Goal: Task Accomplishment & Management: Complete application form

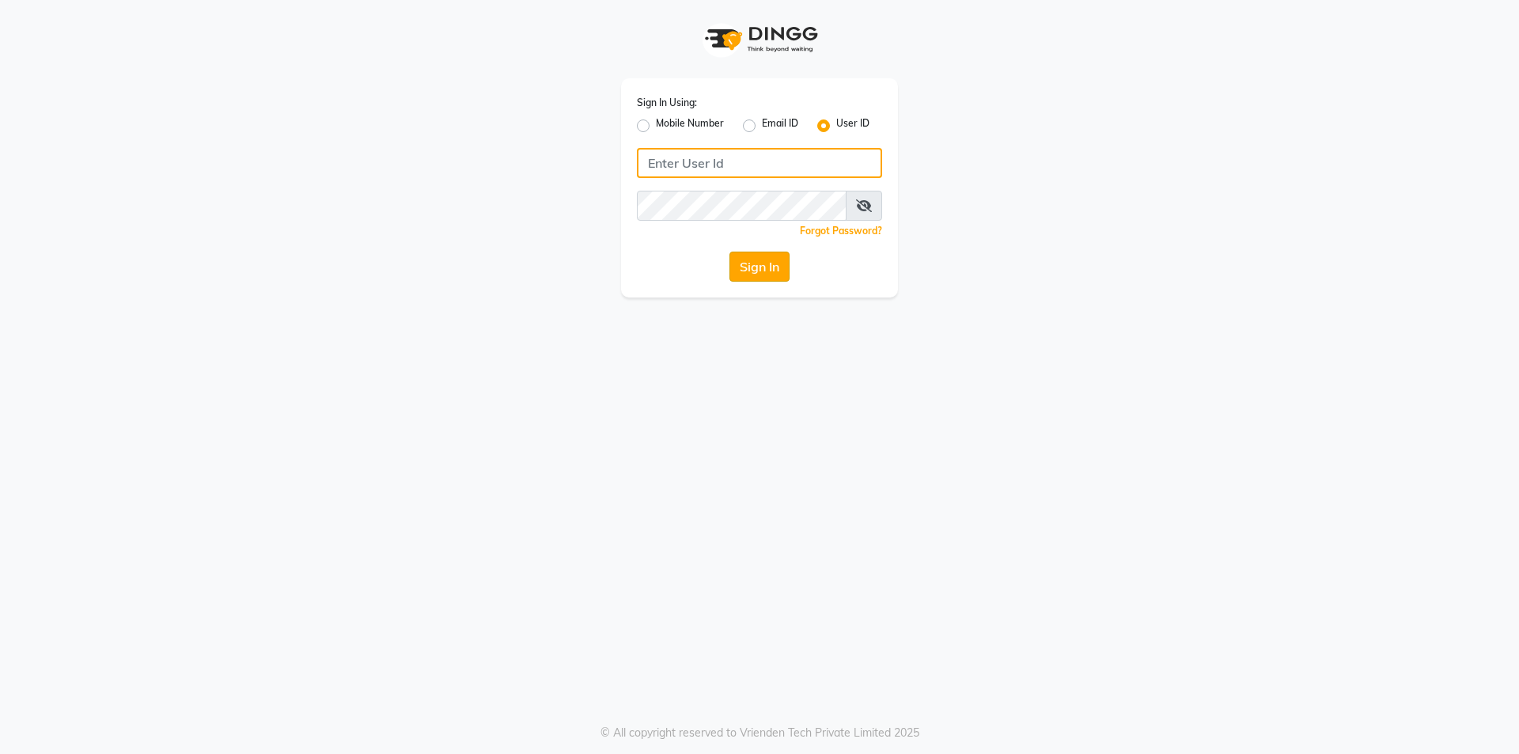
type input "impressionsalon"
click at [763, 271] on button "Sign In" at bounding box center [759, 267] width 60 height 30
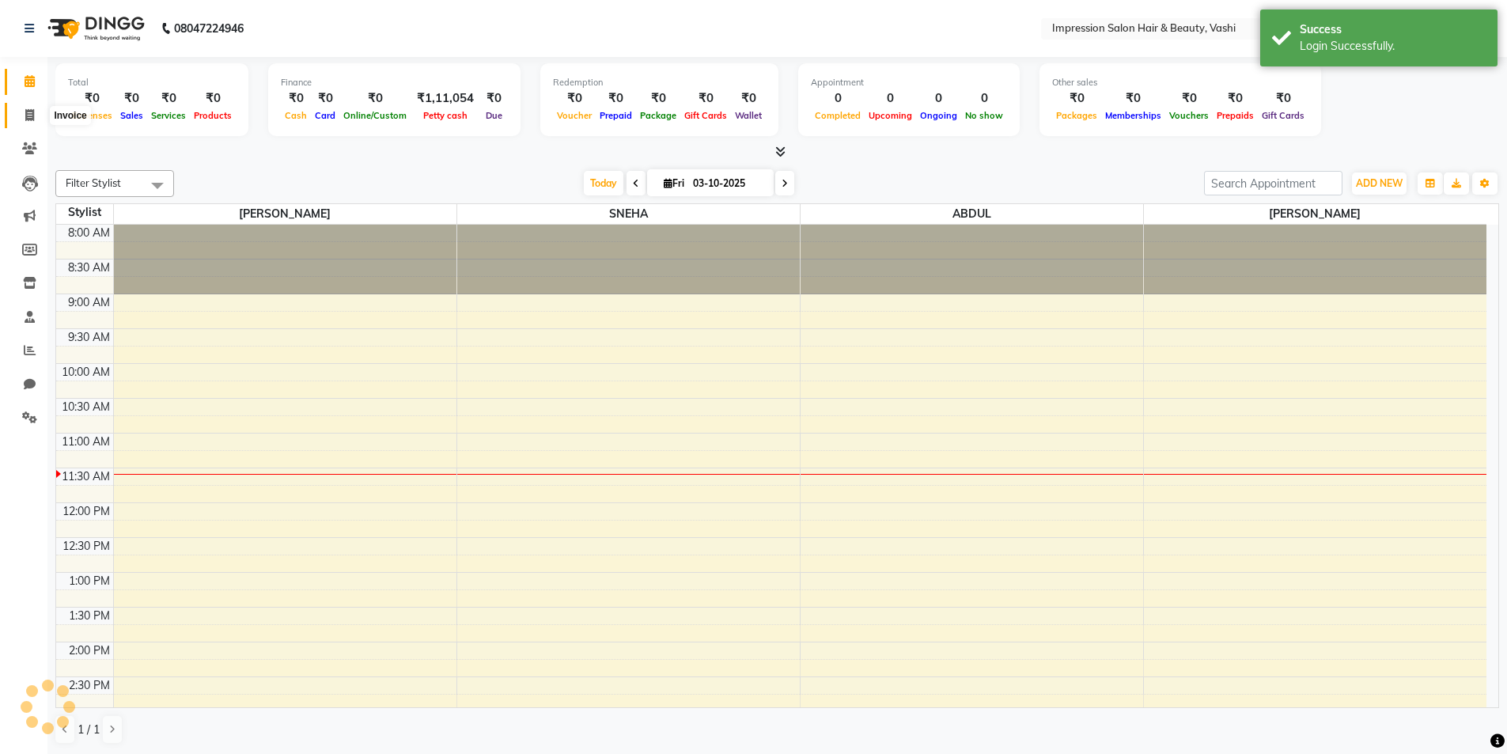
click at [36, 109] on span at bounding box center [30, 116] width 28 height 18
select select "125"
select select "service"
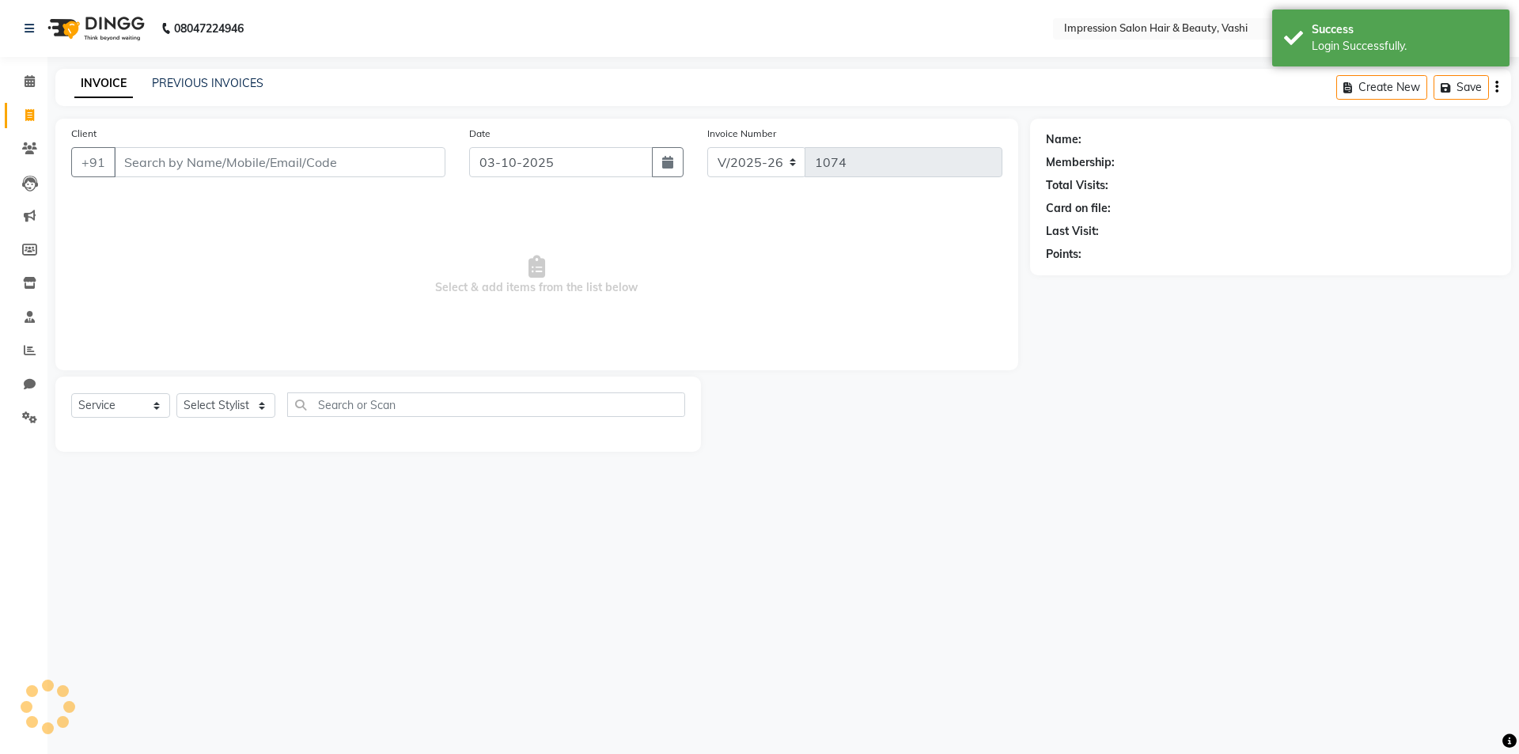
drag, startPoint x: 184, startPoint y: 159, endPoint x: 176, endPoint y: 171, distance: 14.3
click at [182, 161] on input "Client" at bounding box center [279, 162] width 331 height 30
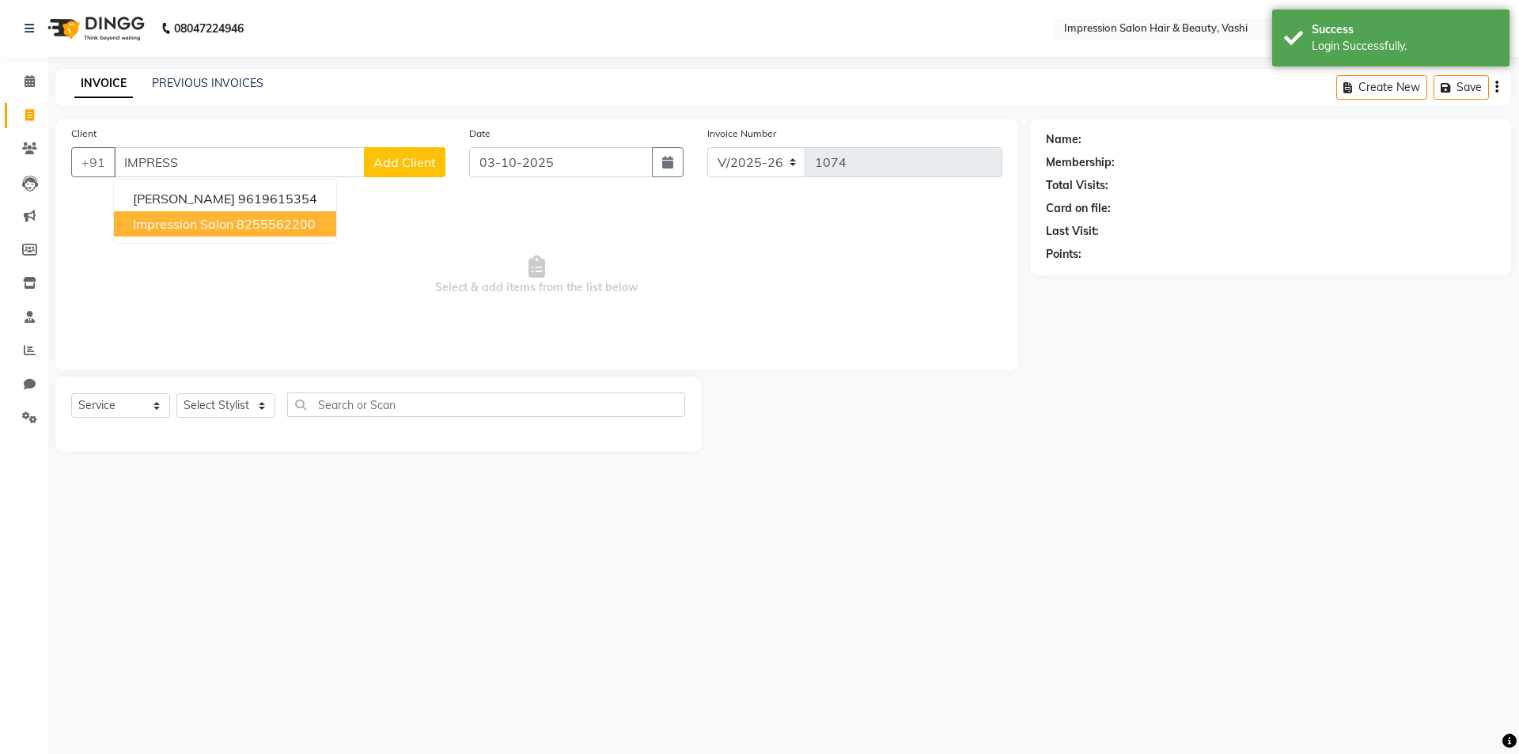
click at [248, 222] on ngb-highlight "8255562200" at bounding box center [276, 224] width 79 height 16
type input "8255562200"
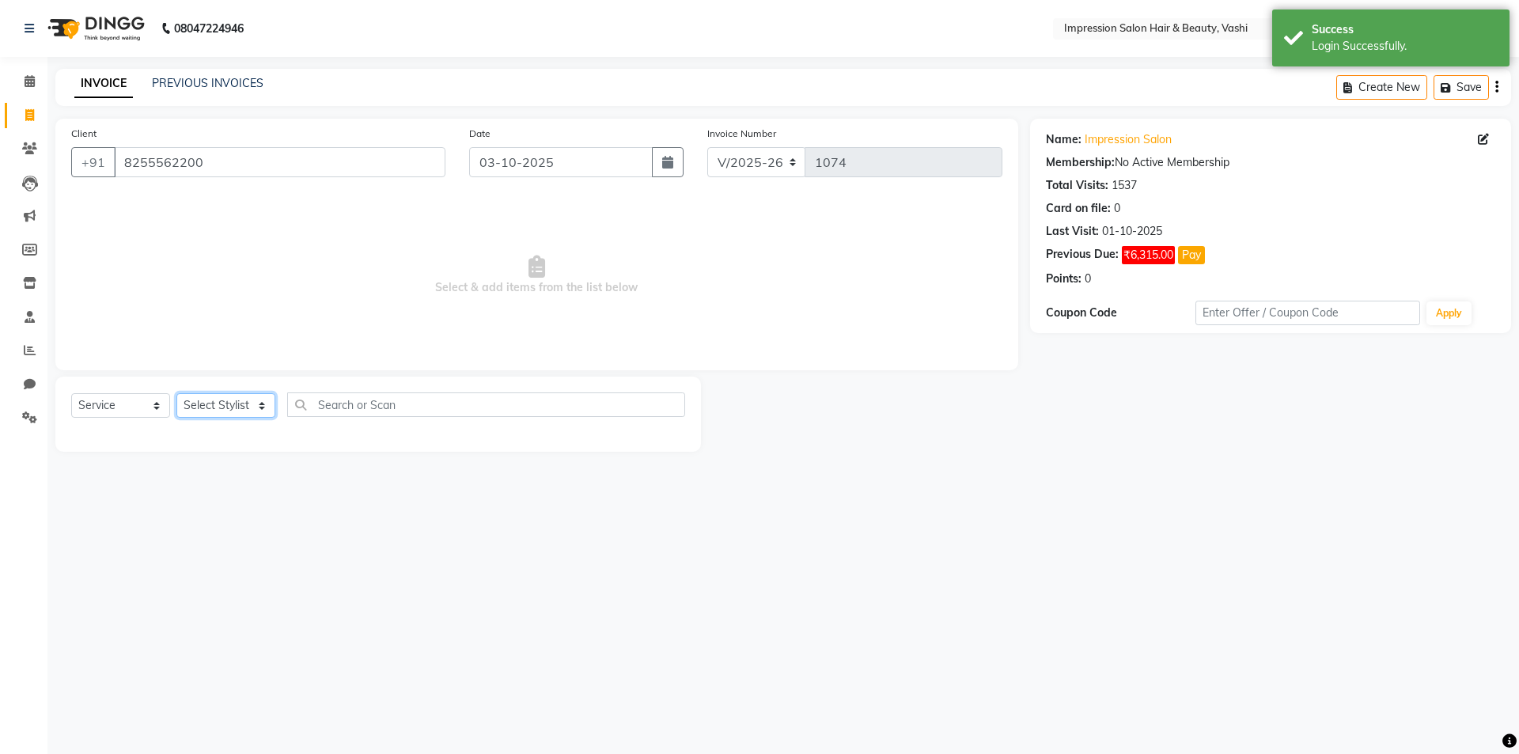
click at [227, 409] on select "Select Stylist [PERSON_NAME] [PERSON_NAME]" at bounding box center [225, 405] width 99 height 25
select select "52159"
click at [176, 393] on select "Select Stylist [PERSON_NAME] [PERSON_NAME]" at bounding box center [225, 405] width 99 height 25
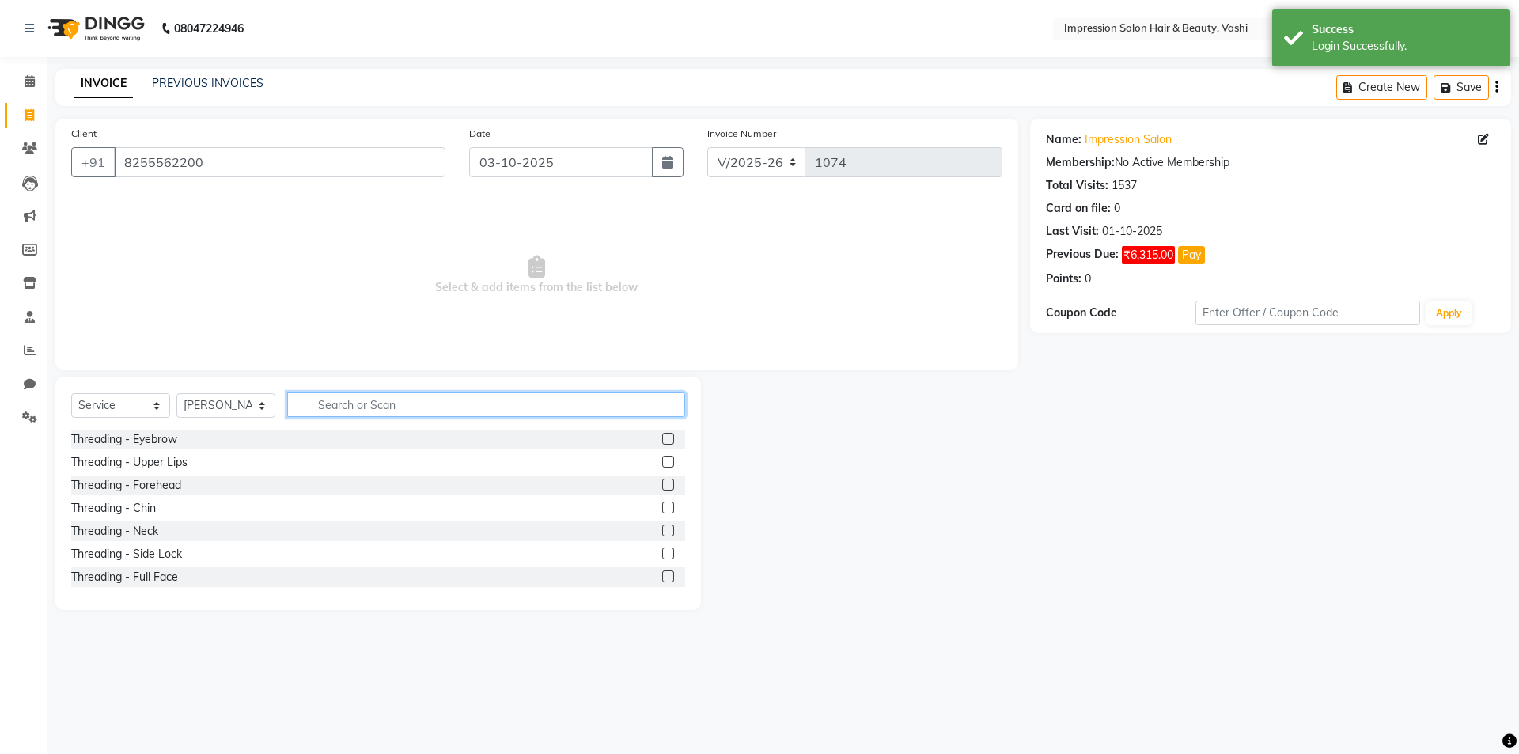
click at [346, 395] on input "text" at bounding box center [486, 404] width 398 height 25
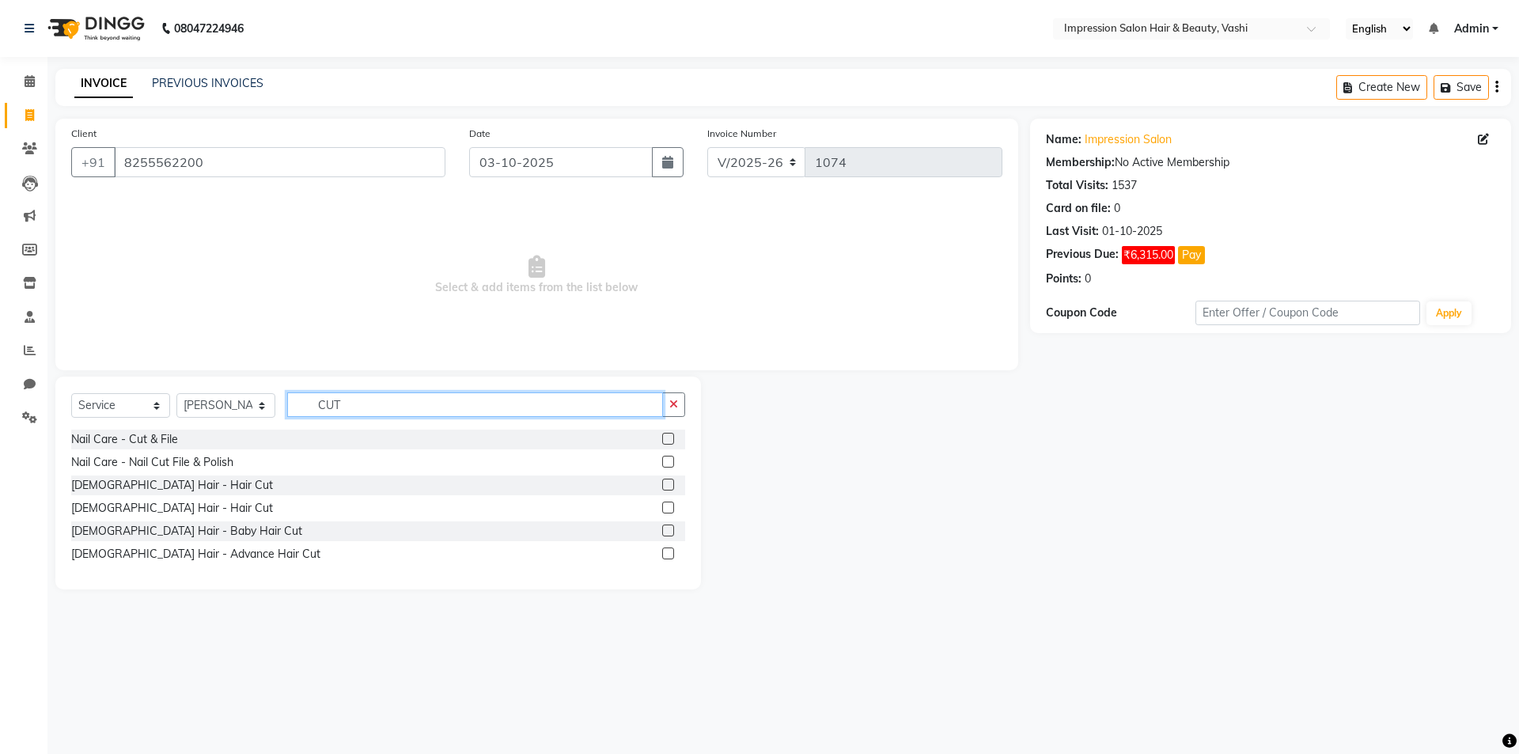
type input "CUT"
click at [672, 484] on label at bounding box center [668, 485] width 12 height 12
click at [672, 484] on input "checkbox" at bounding box center [667, 485] width 10 height 10
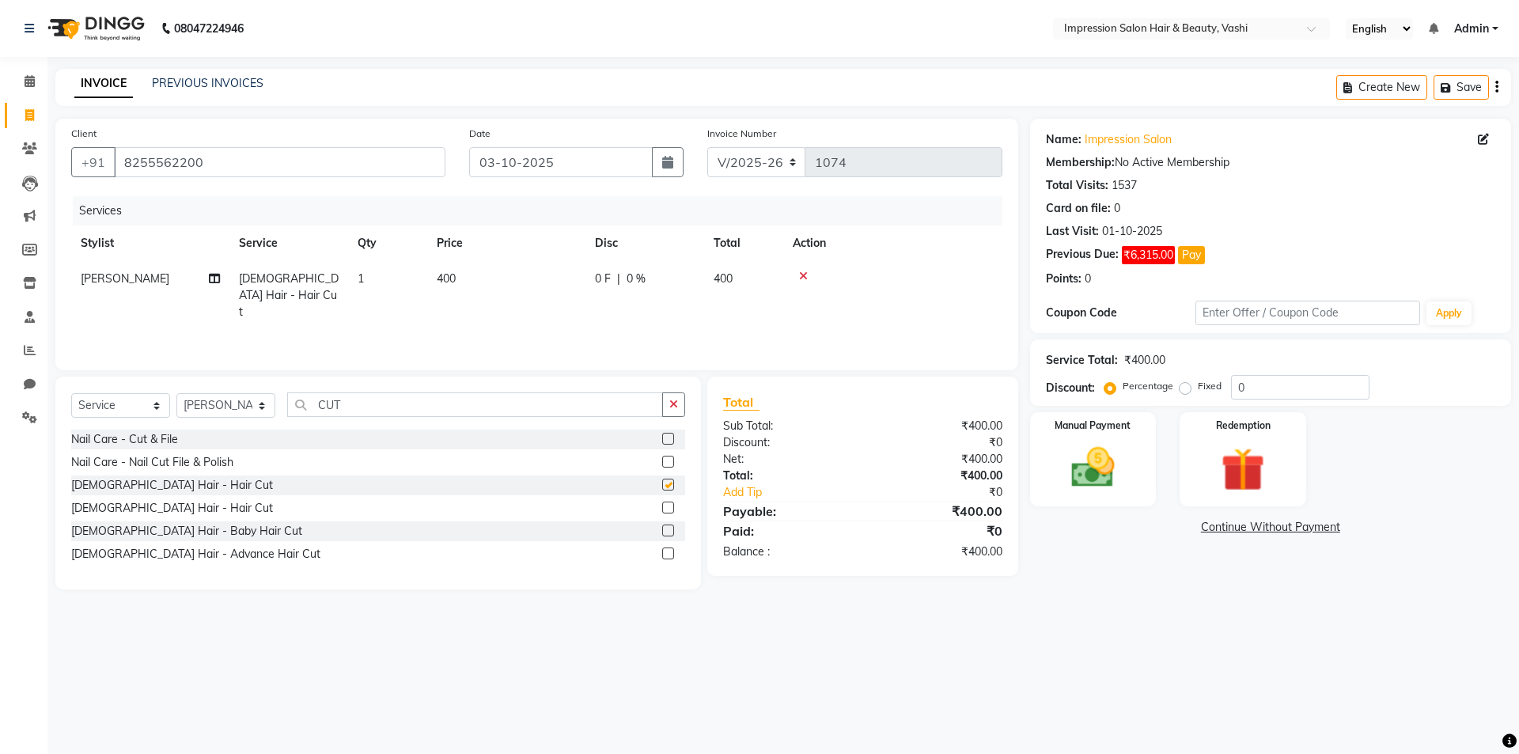
checkbox input "false"
click at [420, 409] on input "CUT" at bounding box center [475, 404] width 376 height 25
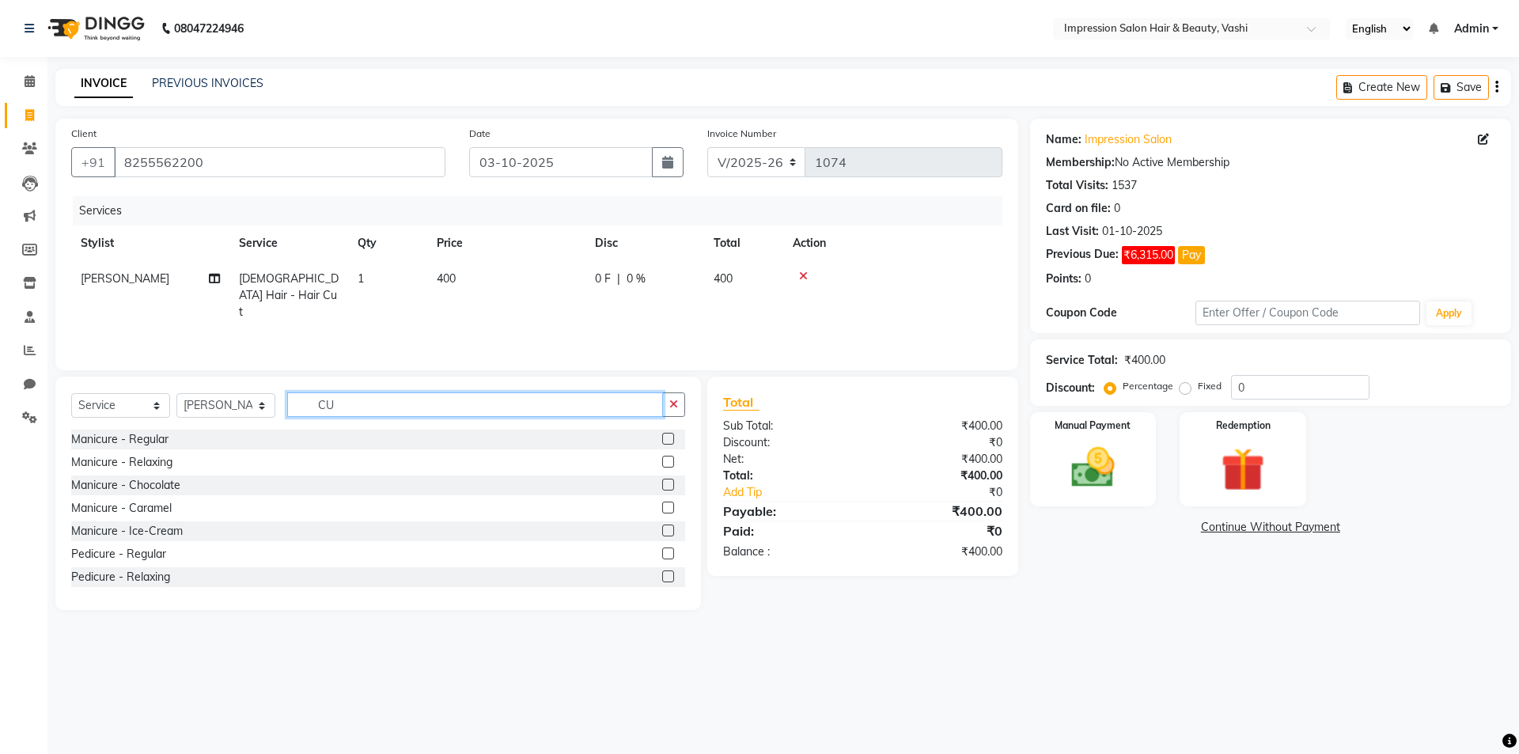
type input "C"
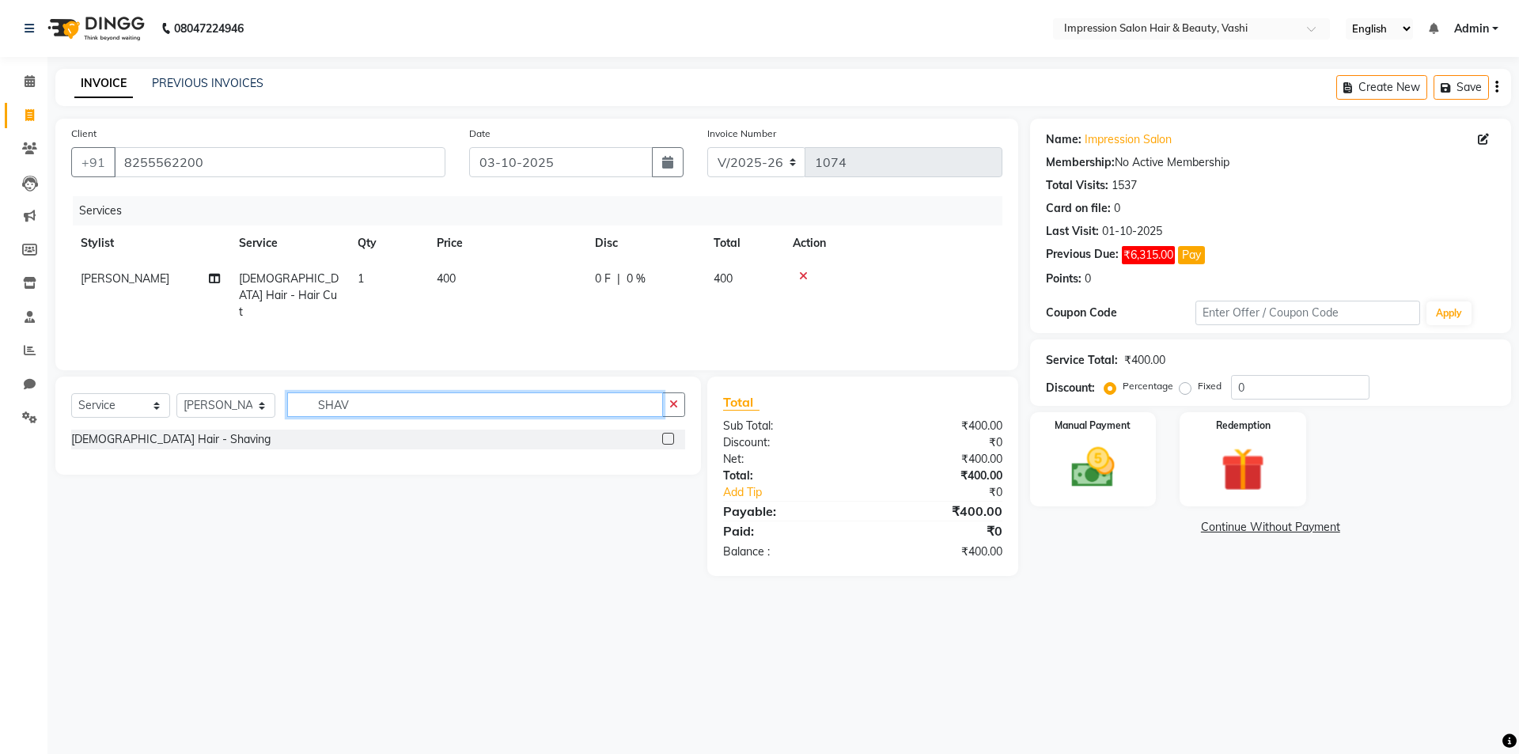
type input "SHAV"
click at [669, 441] on label at bounding box center [668, 439] width 12 height 12
click at [669, 441] on input "checkbox" at bounding box center [667, 439] width 10 height 10
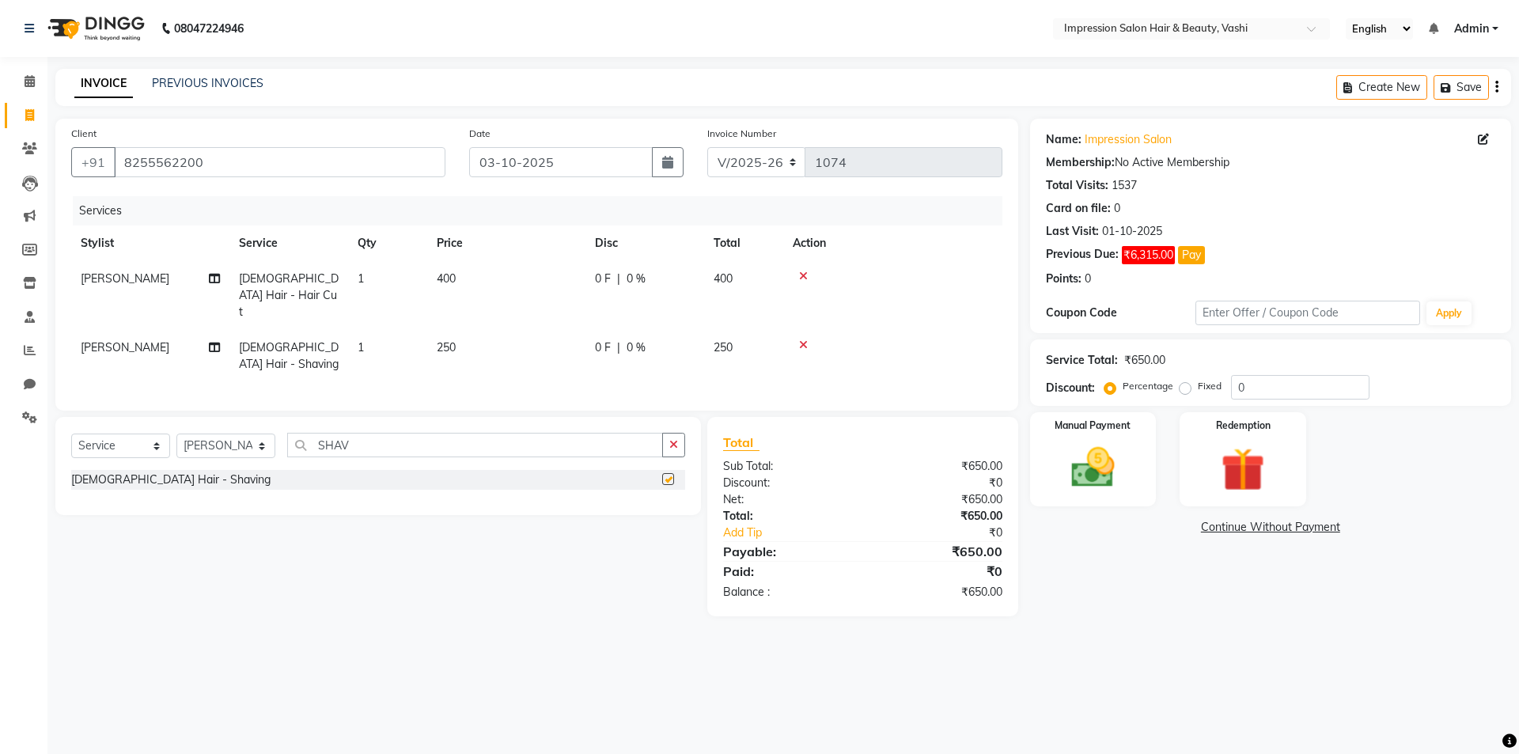
checkbox input "false"
click at [1130, 447] on img at bounding box center [1093, 467] width 74 height 52
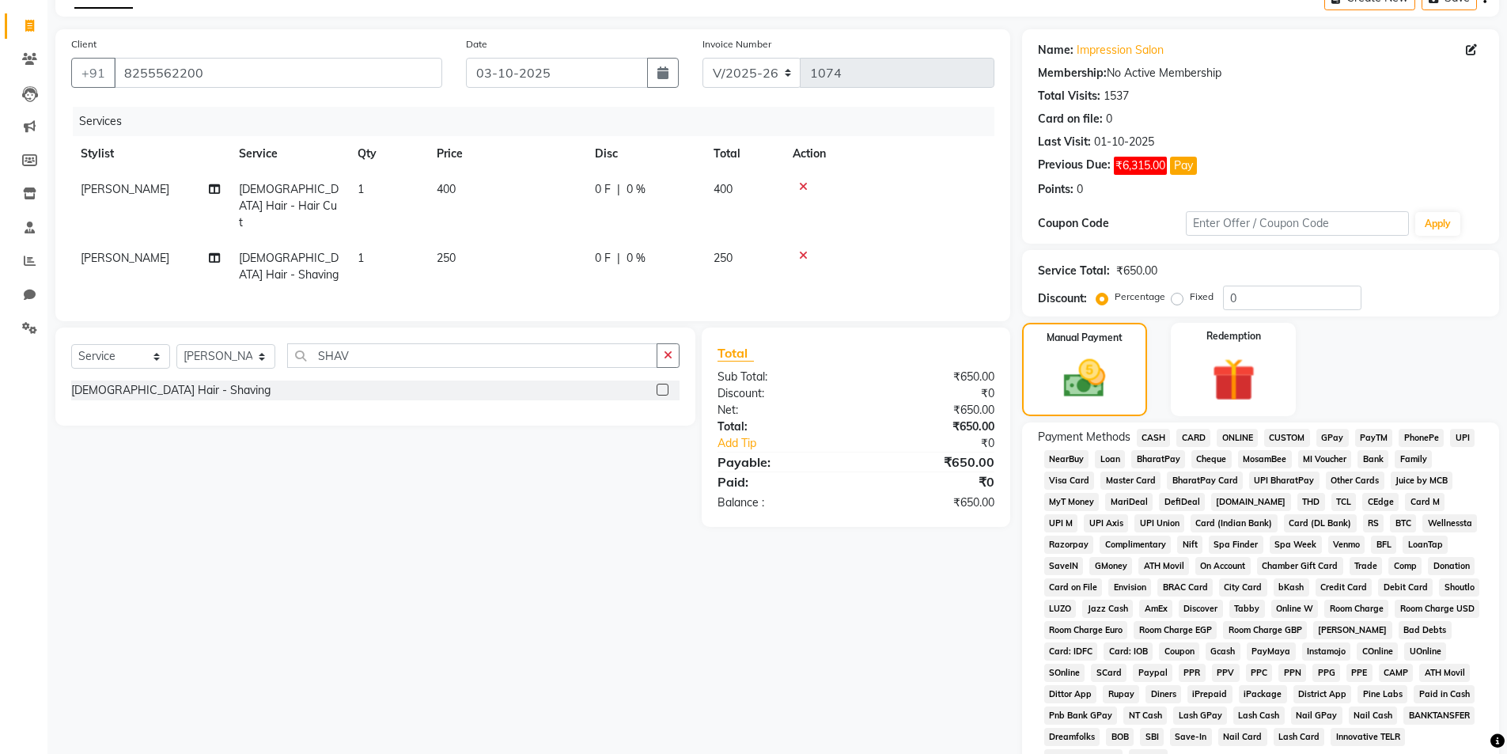
scroll to position [158, 0]
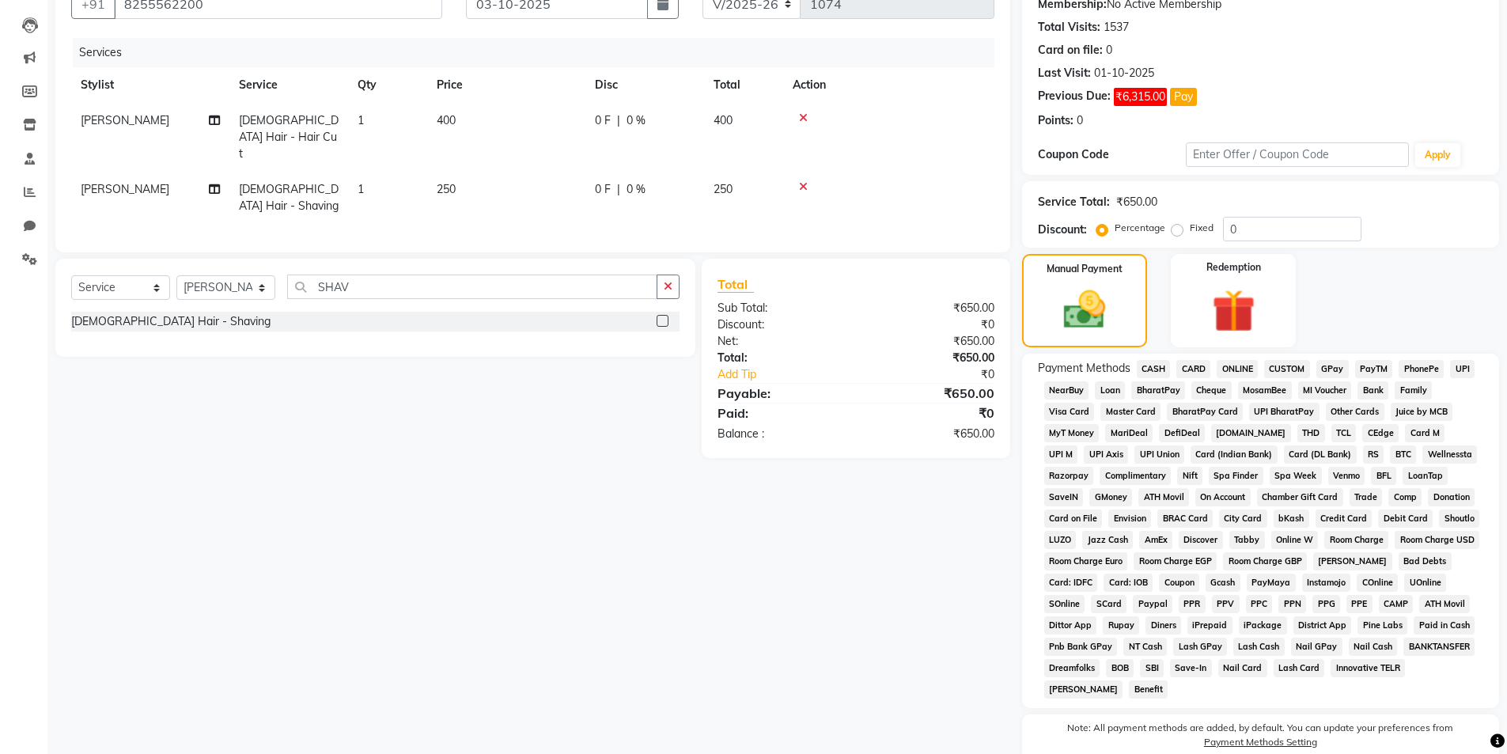
click at [1329, 373] on span "GPay" at bounding box center [1332, 369] width 32 height 18
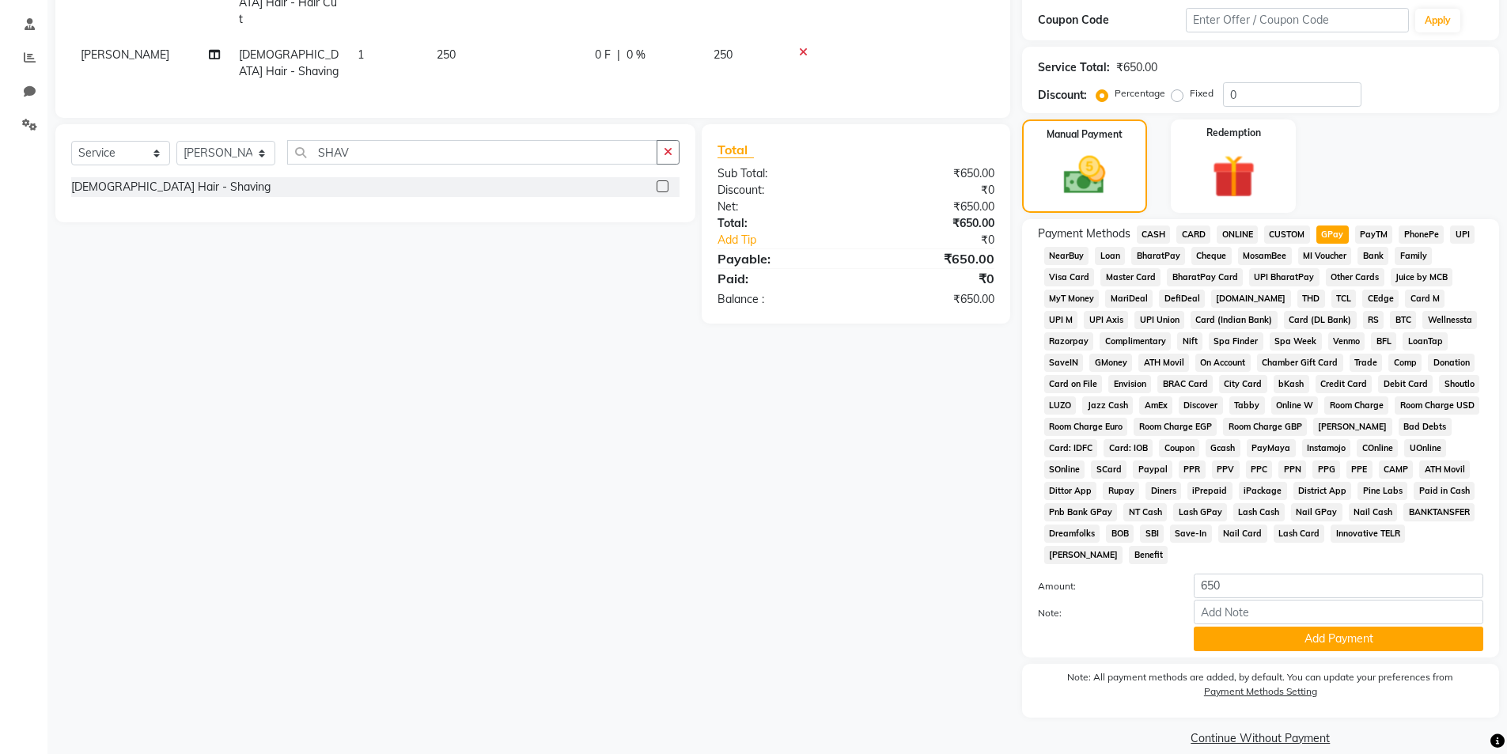
scroll to position [312, 0]
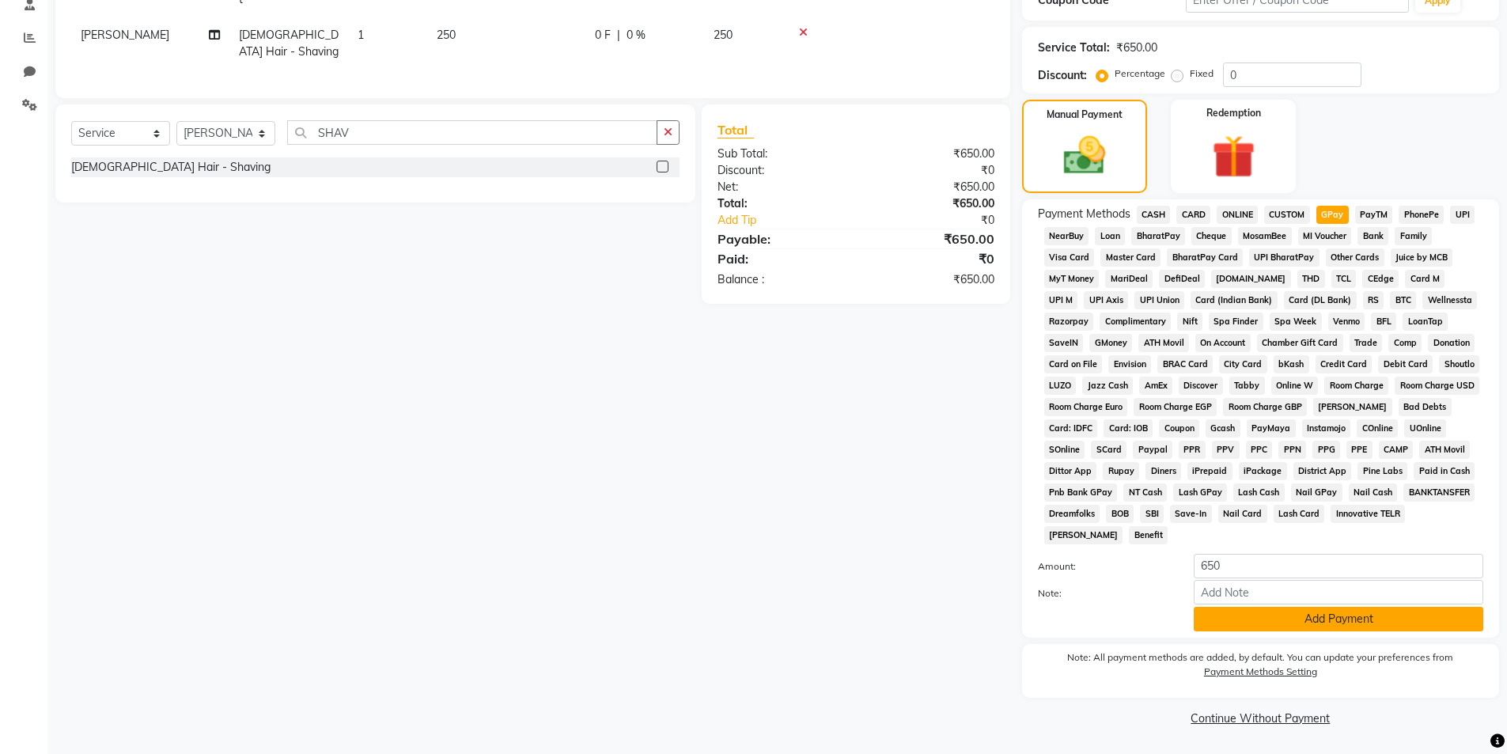
click at [1293, 628] on button "Add Payment" at bounding box center [1339, 619] width 290 height 25
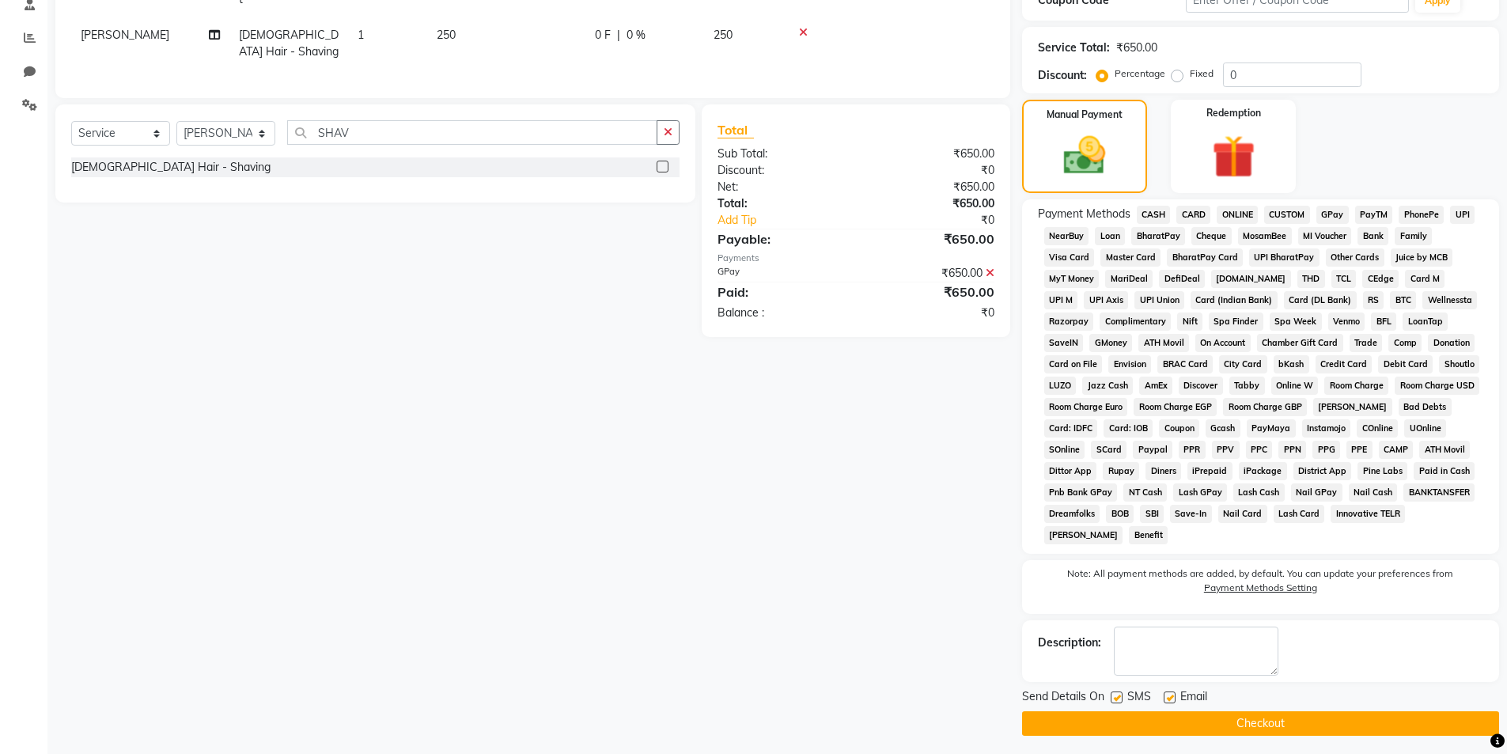
drag, startPoint x: 1282, startPoint y: 722, endPoint x: 1211, endPoint y: 702, distance: 73.4
click at [1281, 723] on button "Checkout" at bounding box center [1260, 723] width 477 height 25
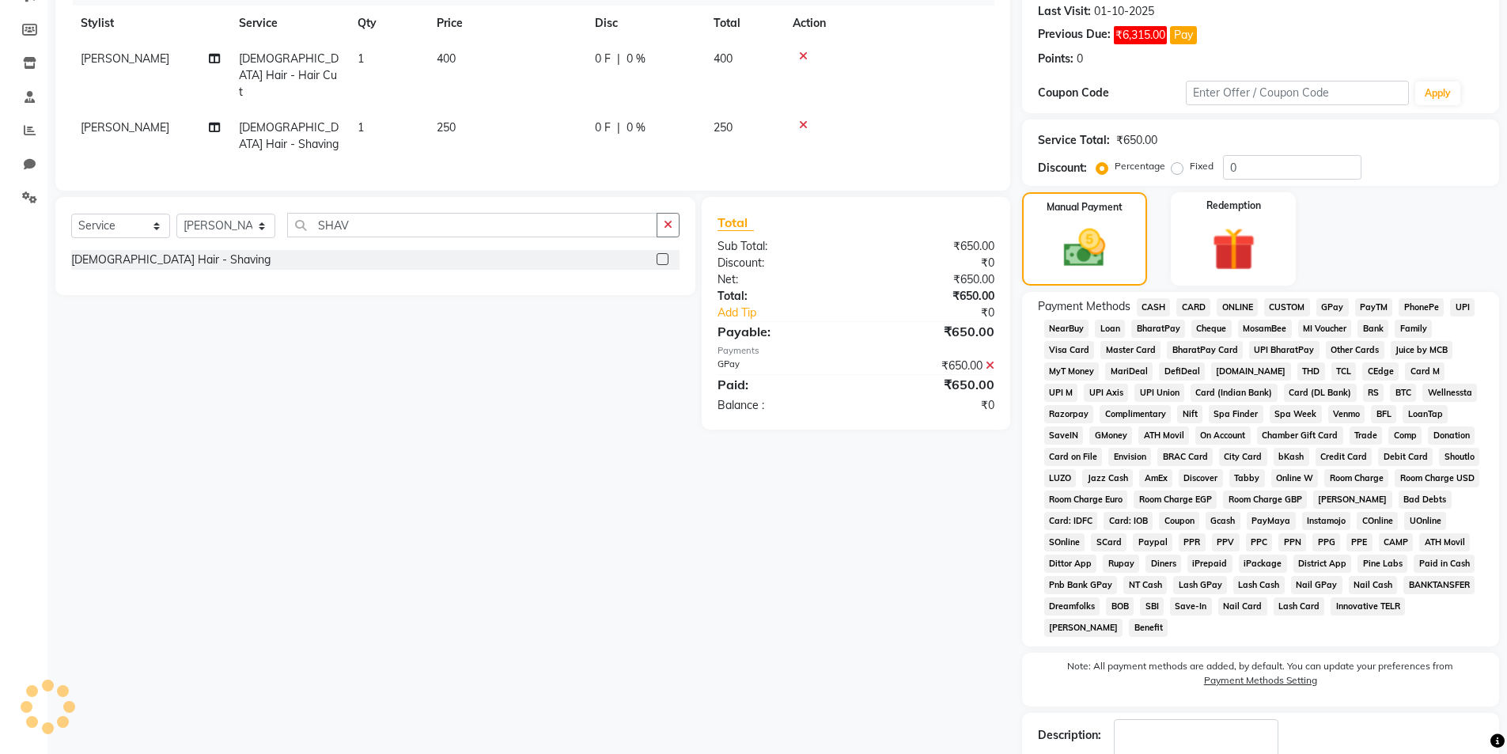
scroll to position [75, 0]
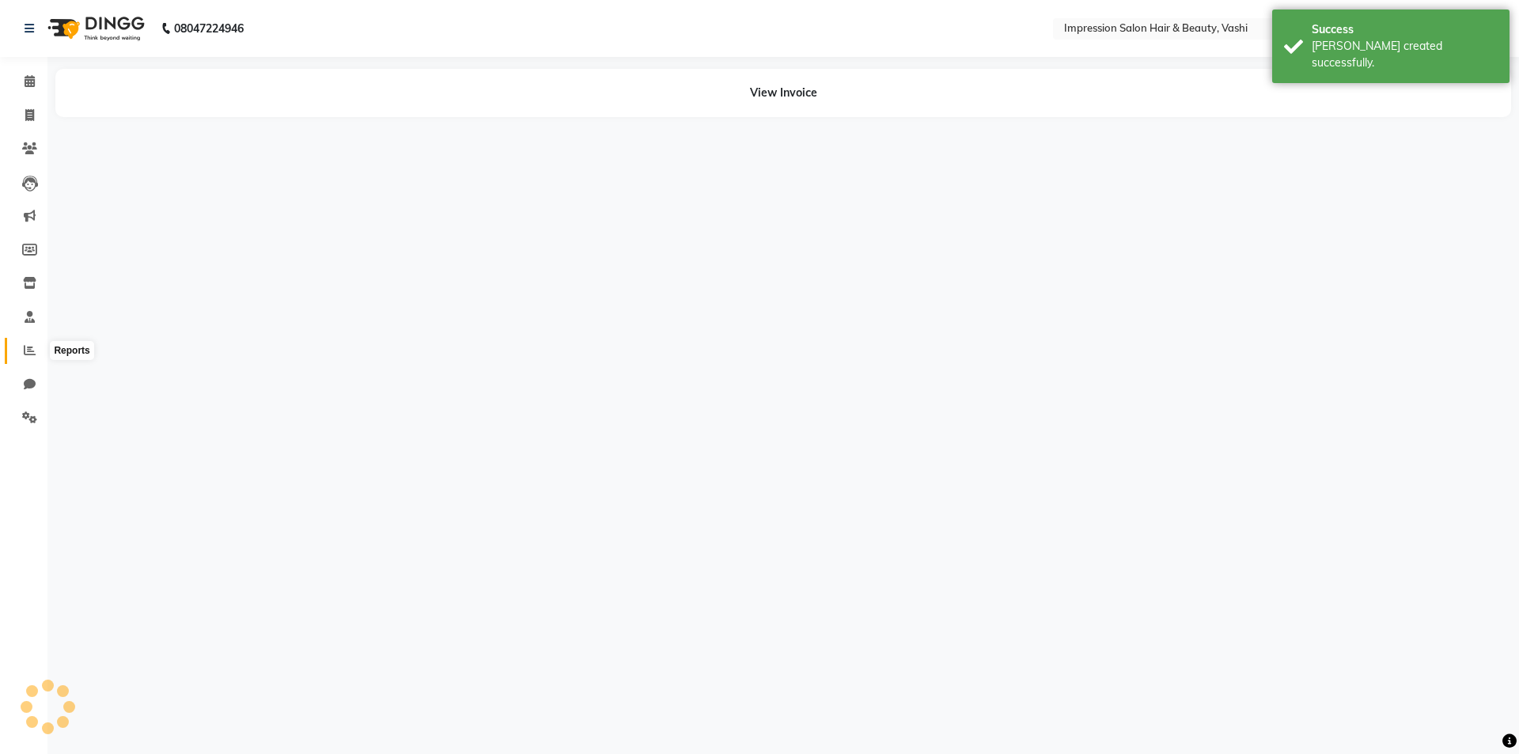
click at [28, 356] on span at bounding box center [30, 351] width 28 height 18
